Goal: Check status

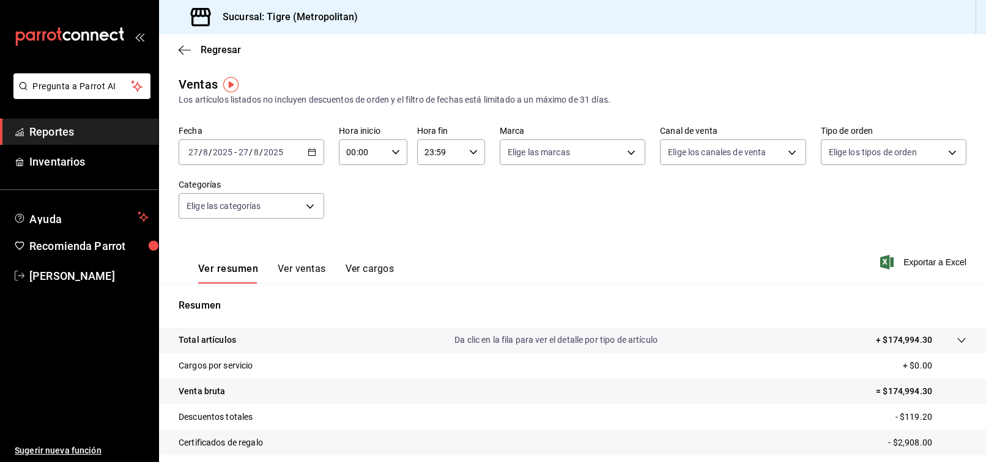
click at [311, 153] on icon "button" at bounding box center [312, 152] width 9 height 9
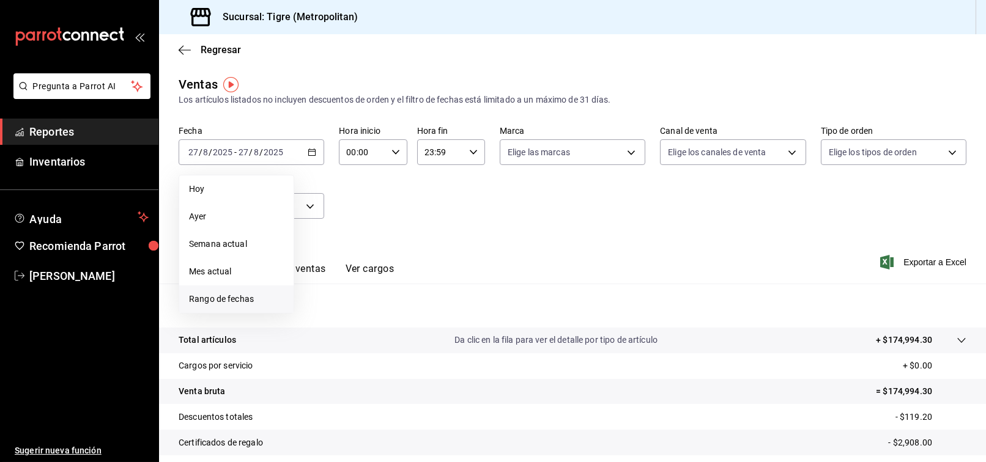
click at [246, 297] on span "Rango de fechas" at bounding box center [236, 299] width 95 height 13
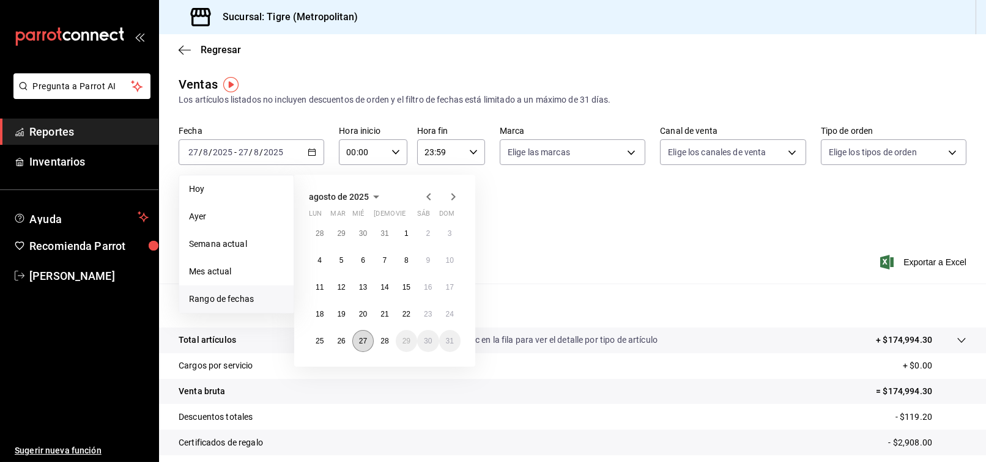
click at [361, 338] on abbr "27" at bounding box center [363, 341] width 8 height 9
click at [393, 339] on button "28" at bounding box center [384, 341] width 21 height 22
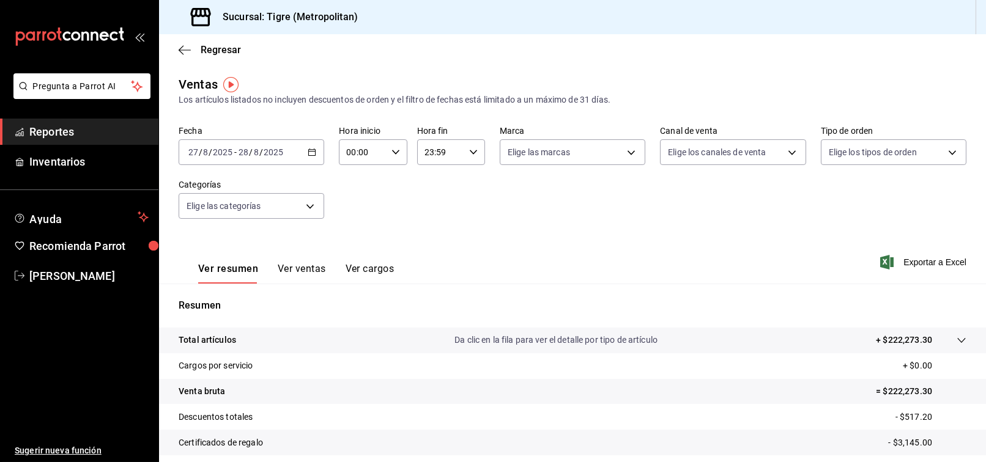
click at [385, 153] on div "00:00 Hora inicio" at bounding box center [373, 152] width 68 height 26
click at [353, 239] on span "02" at bounding box center [354, 242] width 14 height 10
type input "02:00"
click at [529, 216] on div at bounding box center [493, 231] width 986 height 462
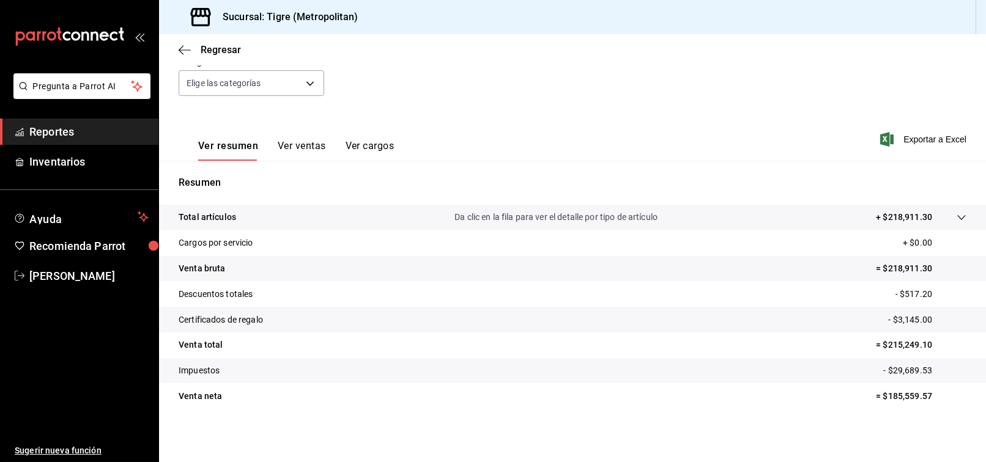
click at [912, 346] on p "= $215,249.10" at bounding box center [921, 345] width 91 height 13
click at [47, 283] on span "[PERSON_NAME]" at bounding box center [88, 276] width 119 height 17
